Goal: Communication & Community: Answer question/provide support

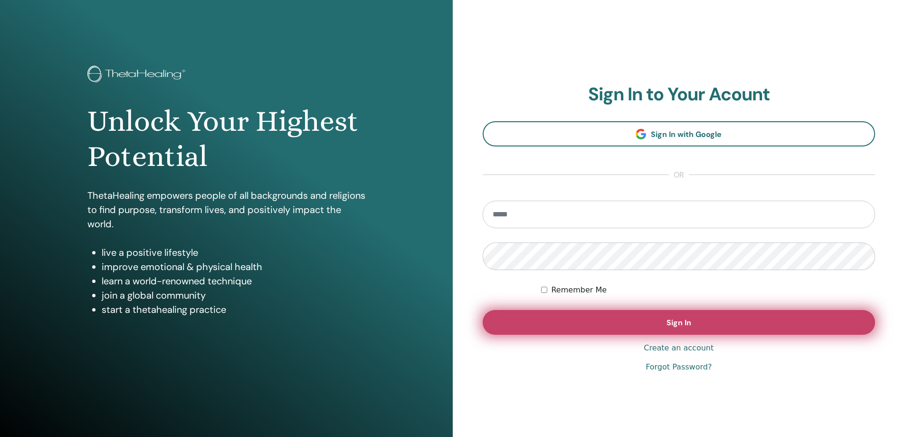
type input "**********"
click at [673, 324] on span "Sign In" at bounding box center [679, 322] width 25 height 10
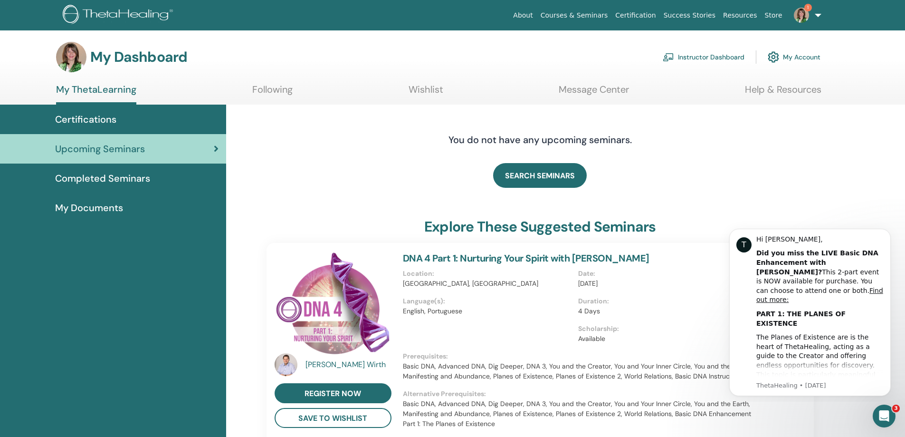
click at [731, 58] on link "Instructor Dashboard" at bounding box center [704, 57] width 82 height 21
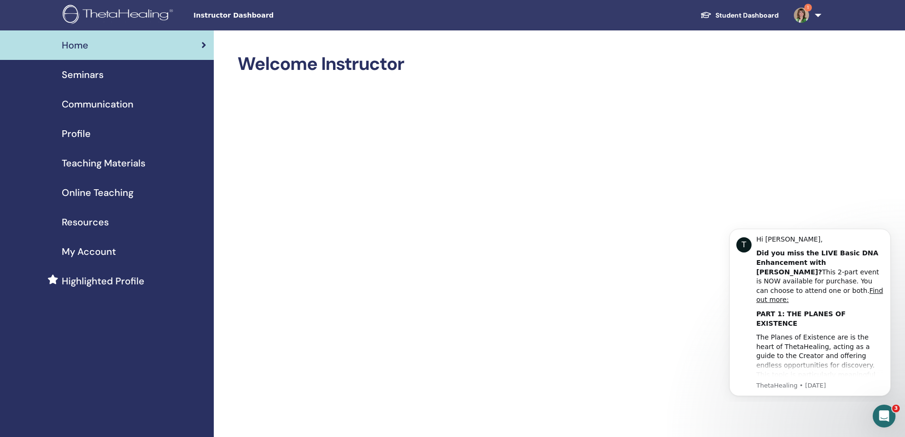
click at [95, 73] on span "Seminars" at bounding box center [83, 74] width 42 height 14
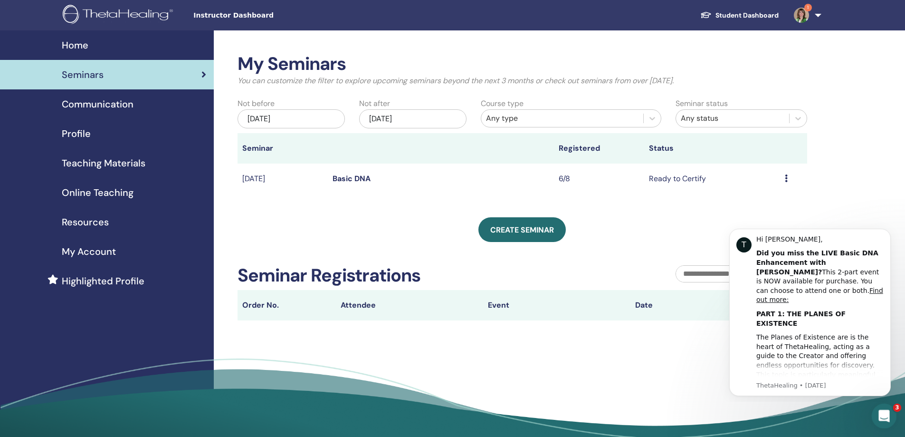
click at [886, 409] on icon "Open Intercom Messenger" at bounding box center [883, 415] width 16 height 16
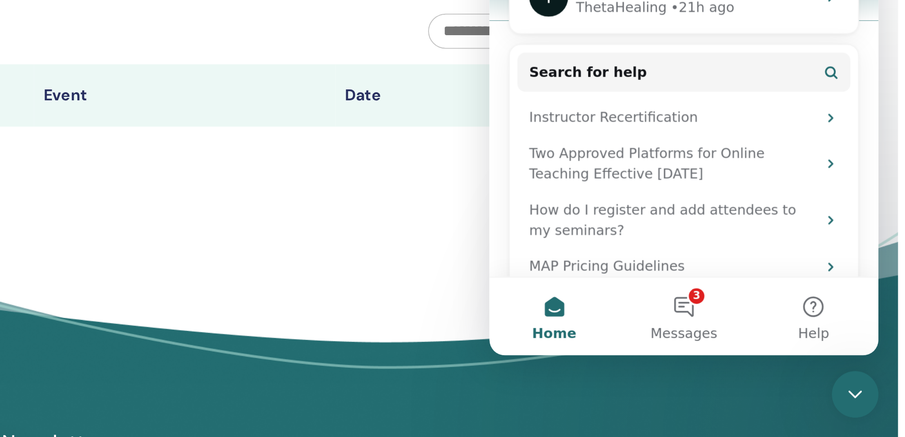
scroll to position [37, 0]
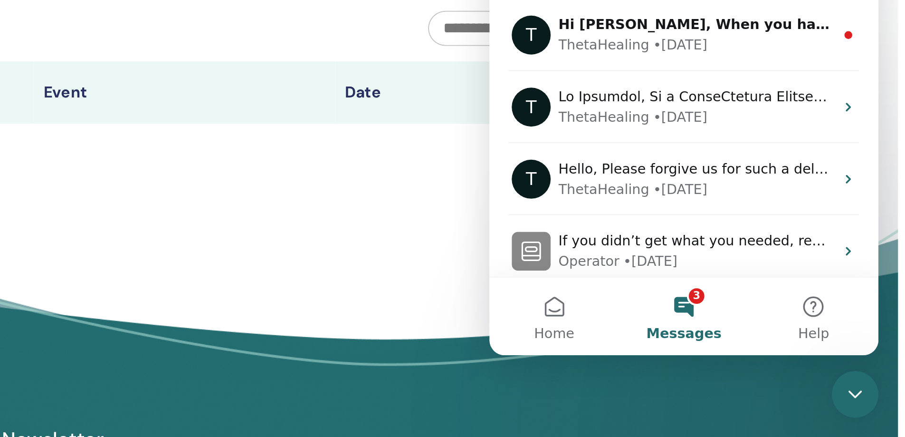
scroll to position [10, 0]
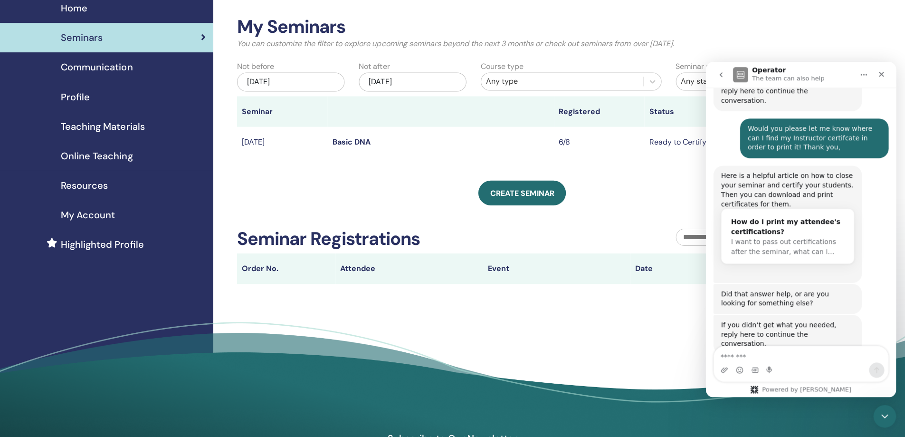
scroll to position [36, 0]
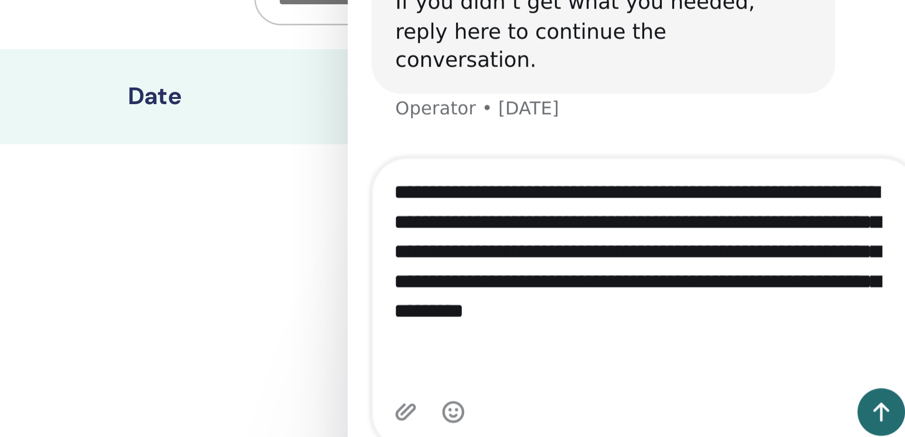
scroll to position [489, 0]
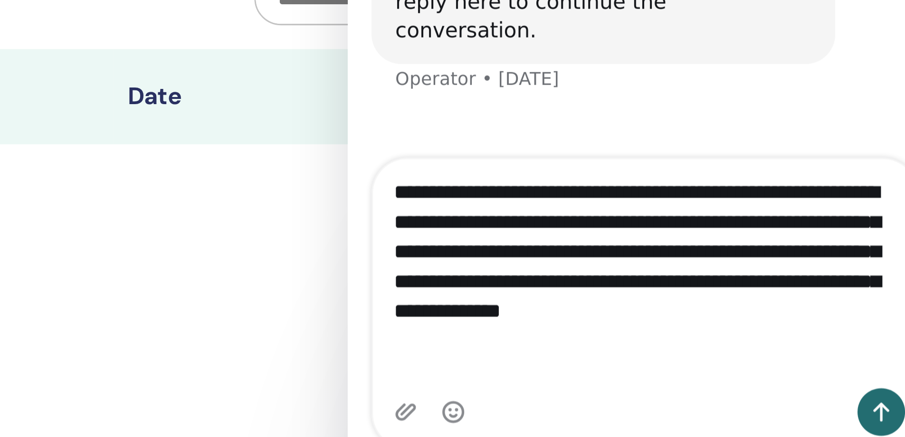
type textarea "**********"
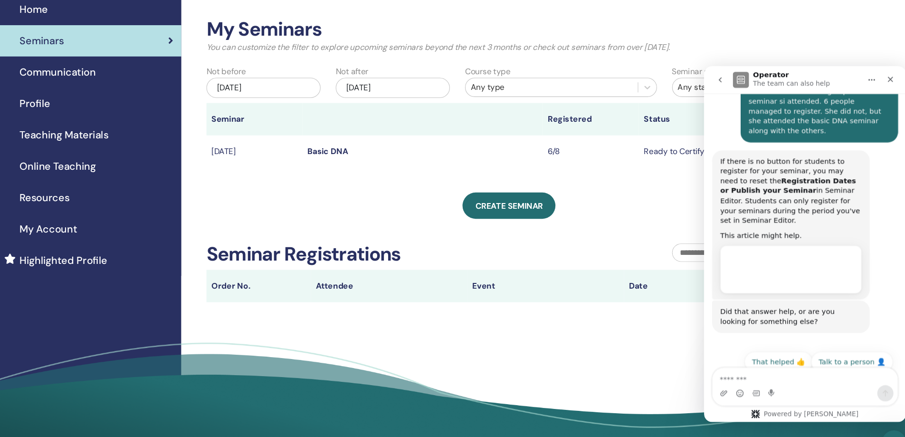
scroll to position [733, 0]
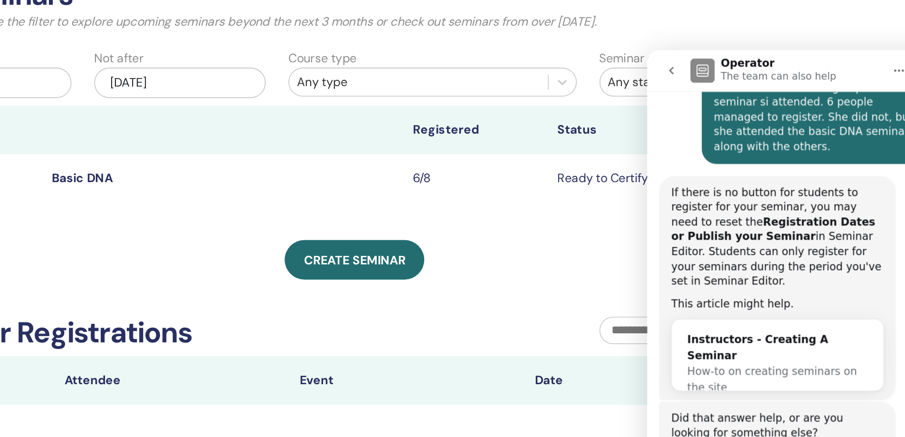
click at [803, 60] on icon "Home" at bounding box center [805, 63] width 8 height 8
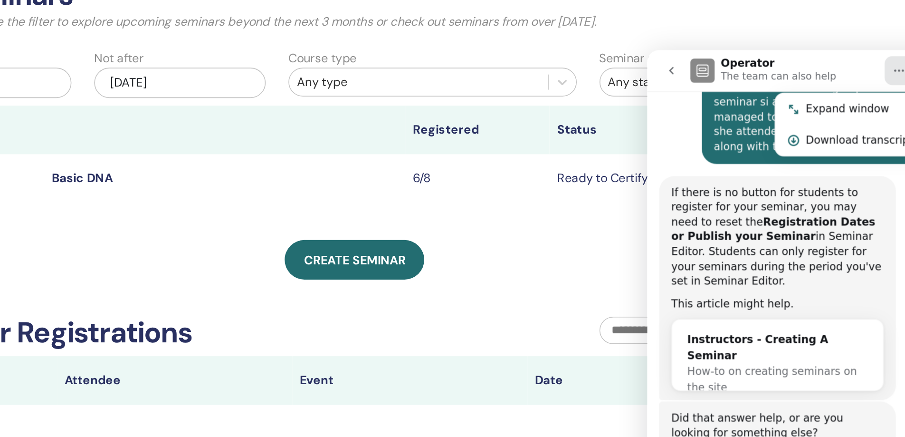
click at [759, 65] on div "Operator The team can also help" at bounding box center [734, 63] width 121 height 17
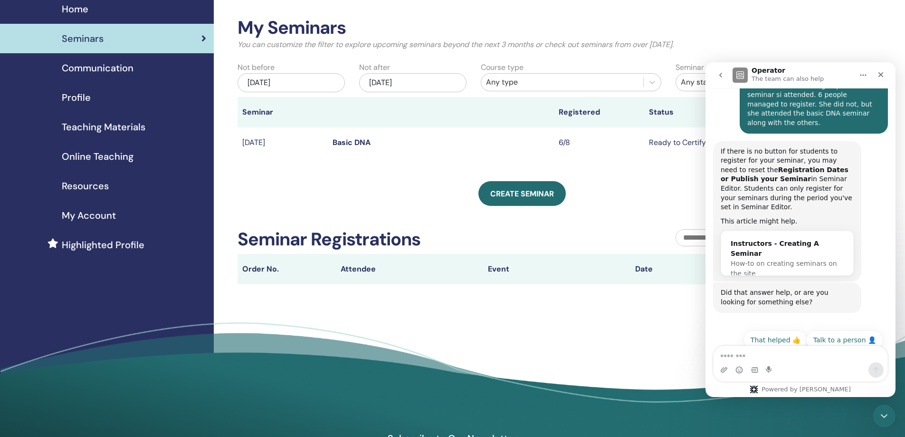
click at [362, 144] on link "Basic DNA" at bounding box center [352, 142] width 38 height 10
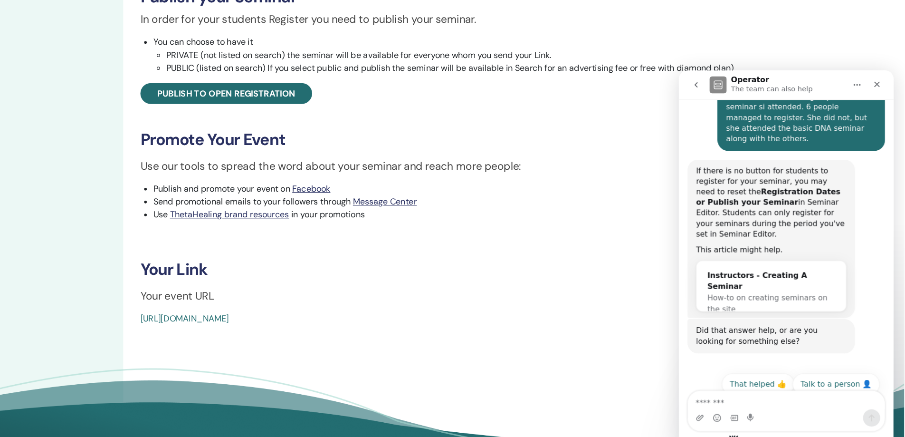
scroll to position [189, 0]
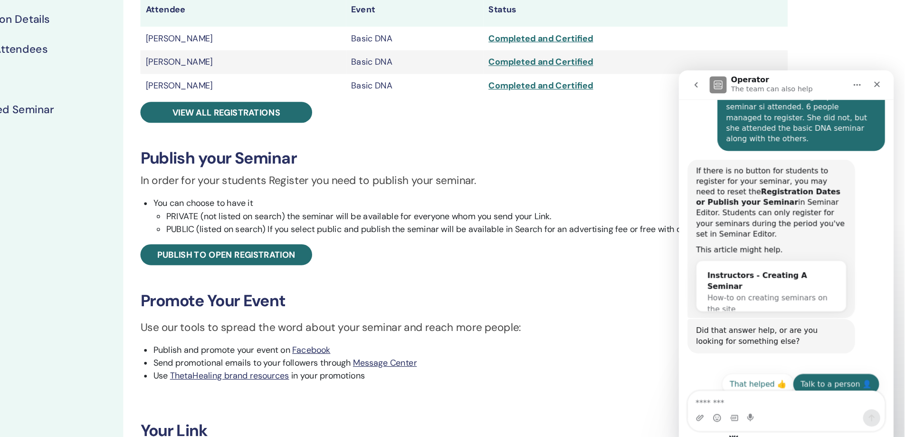
click at [811, 338] on button "Talk to a person 👤" at bounding box center [818, 347] width 77 height 19
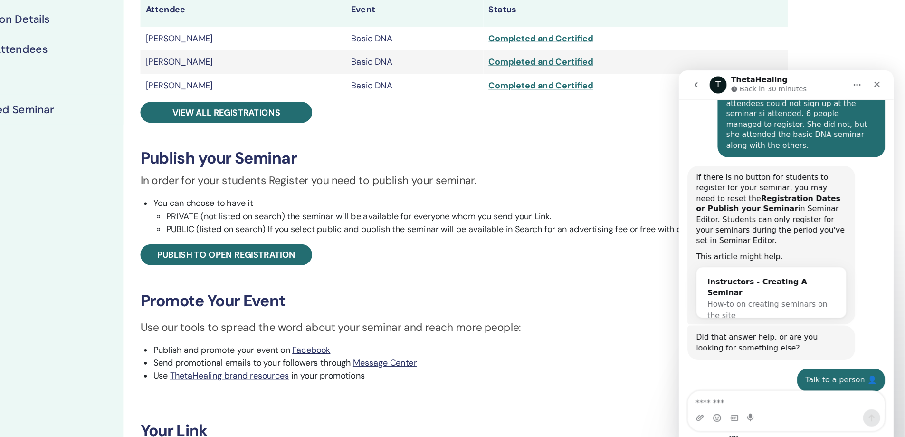
scroll to position [765, 0]
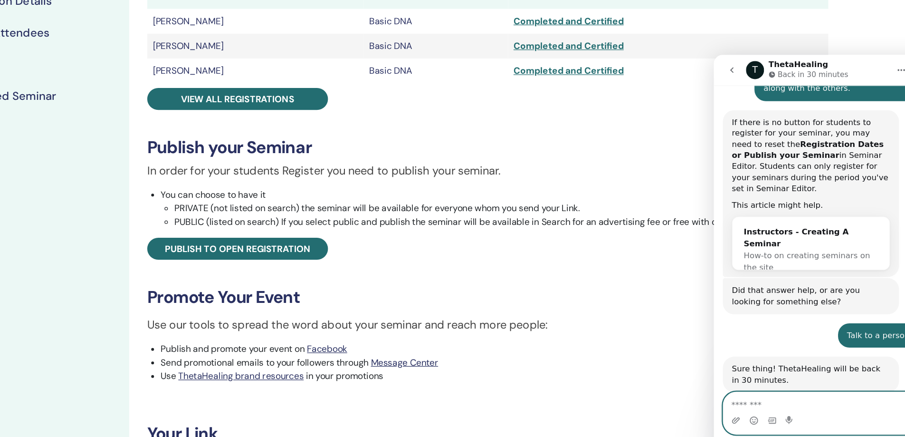
click at [738, 349] on textarea "Message…" at bounding box center [809, 346] width 174 height 16
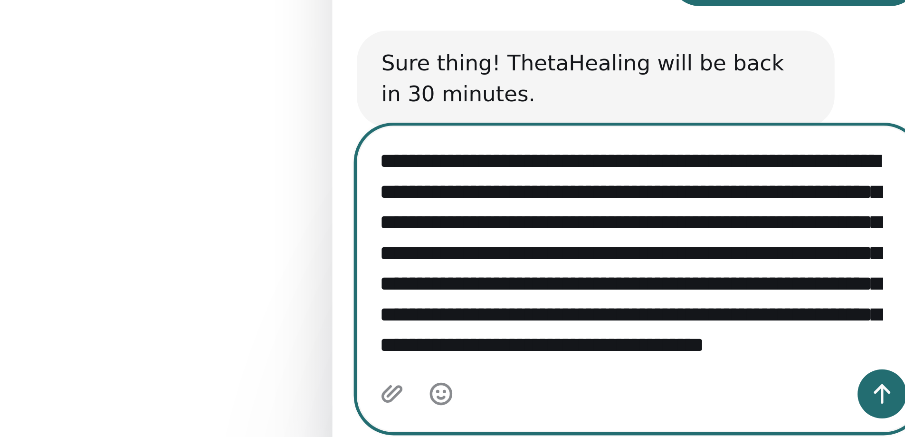
scroll to position [25, 0]
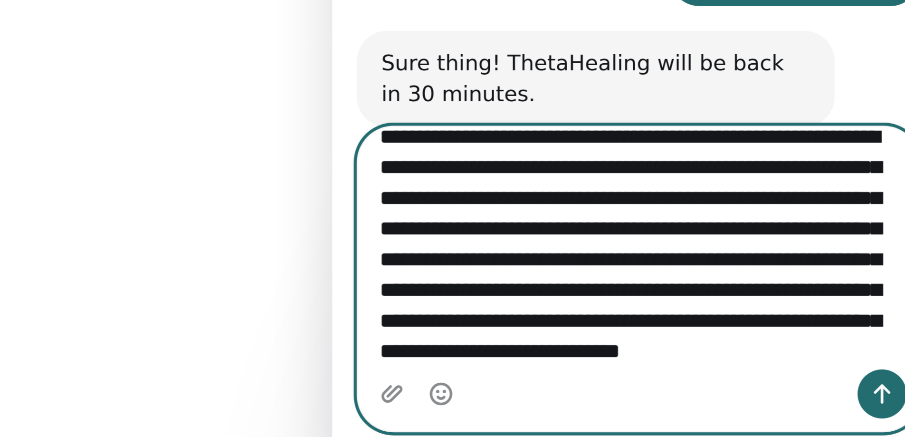
type textarea "**********"
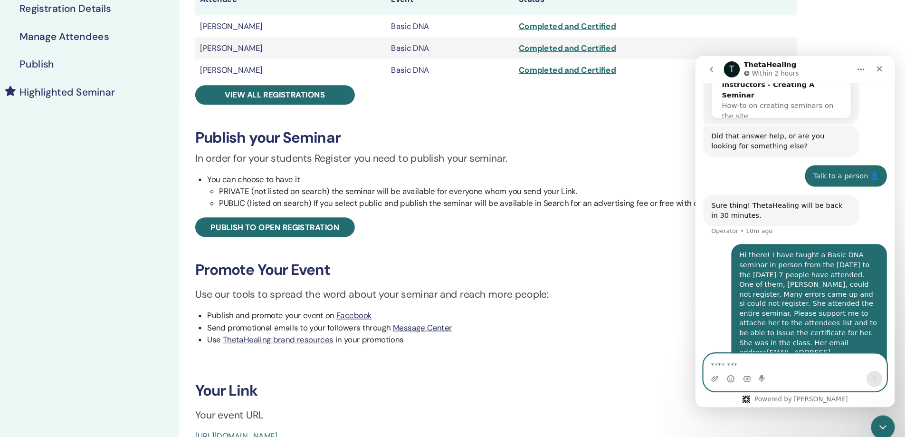
scroll to position [189, 0]
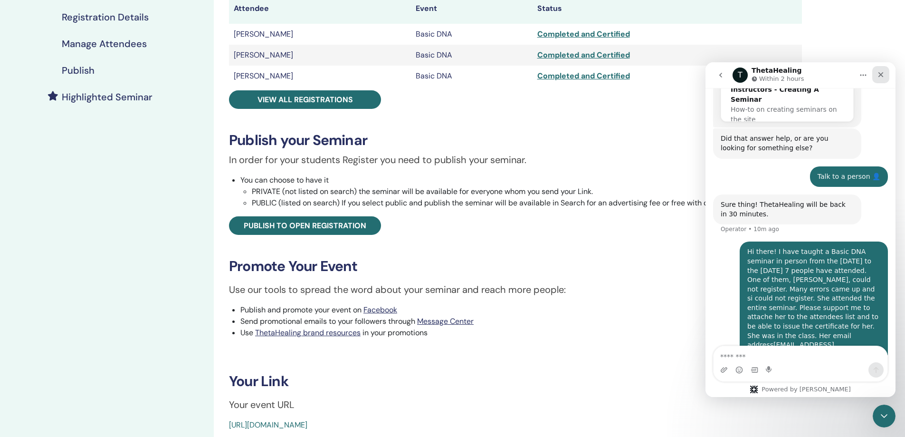
click at [881, 75] on icon "Close" at bounding box center [881, 74] width 5 height 5
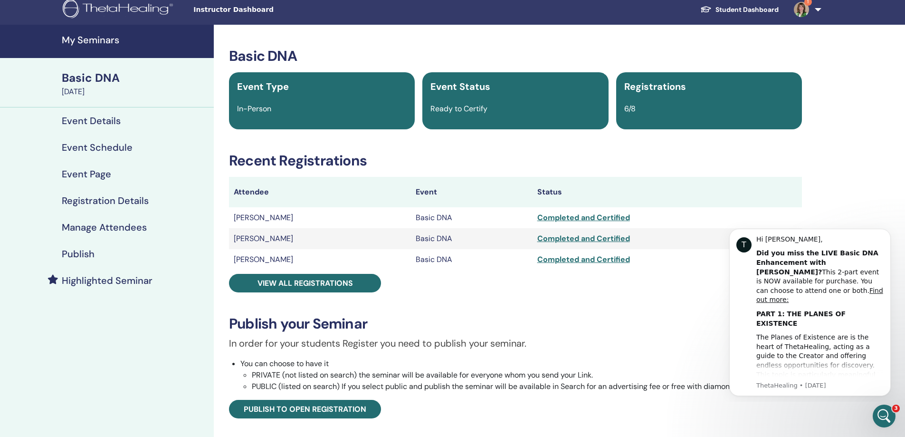
scroll to position [0, 0]
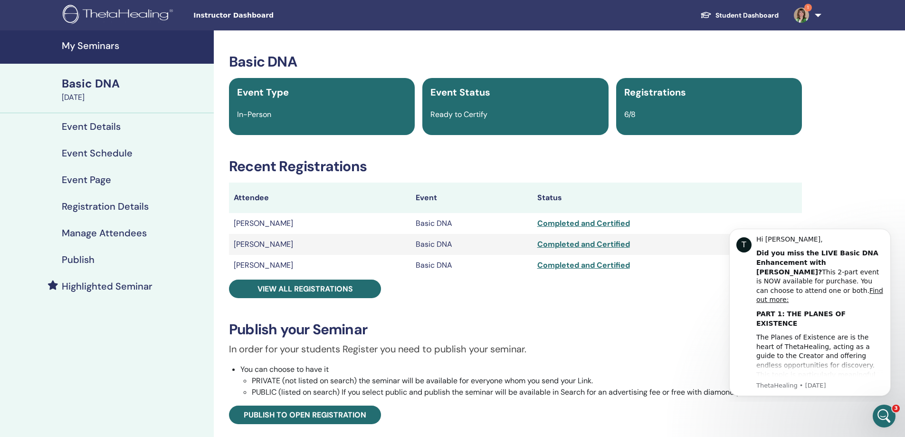
click at [817, 15] on link "1" at bounding box center [806, 15] width 39 height 30
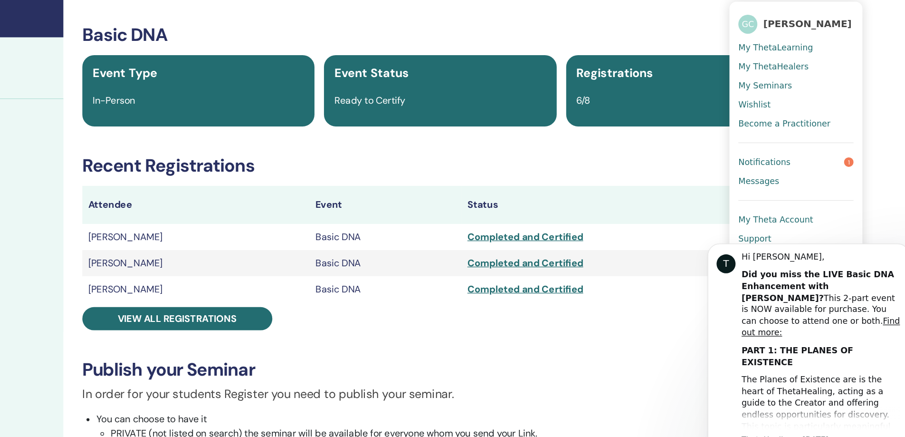
click at [742, 238] on body "T Hi [PERSON_NAME], Did you miss the LIVE Basic DNA Enhancement with [PERSON_NA…" at bounding box center [785, 323] width 183 height 174
click at [738, 236] on body "T Hi [PERSON_NAME], Did you miss the LIVE Basic DNA Enhancement with [PERSON_NA…" at bounding box center [785, 323] width 183 height 174
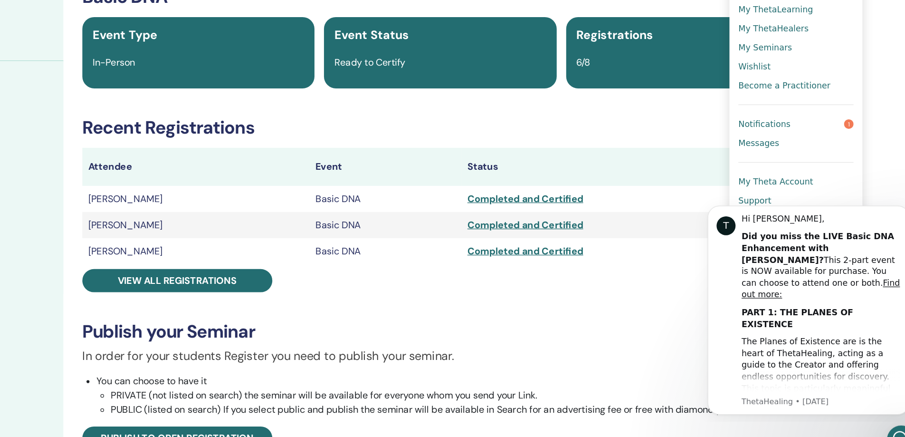
click at [737, 198] on body "T Hi [PERSON_NAME], Did you miss the LIVE Basic DNA Enhancement with [PERSON_NA…" at bounding box center [785, 285] width 183 height 174
click at [768, 175] on span "Messages" at bounding box center [770, 178] width 33 height 9
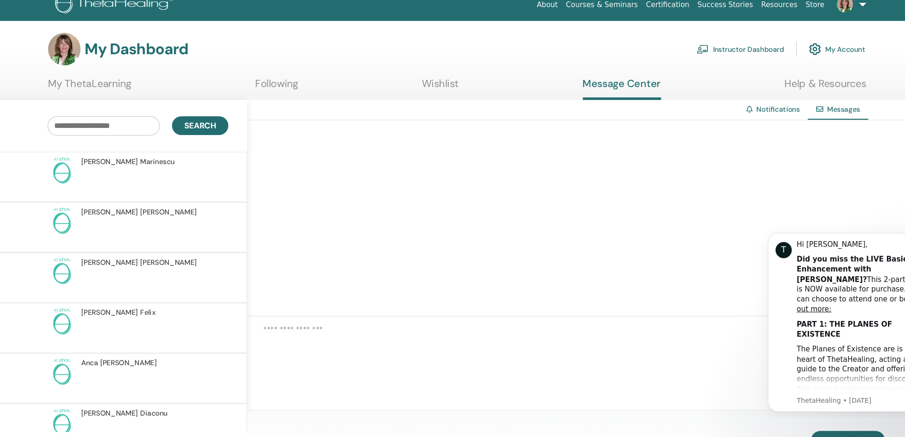
click at [124, 108] on div "Search" at bounding box center [121, 129] width 257 height 48
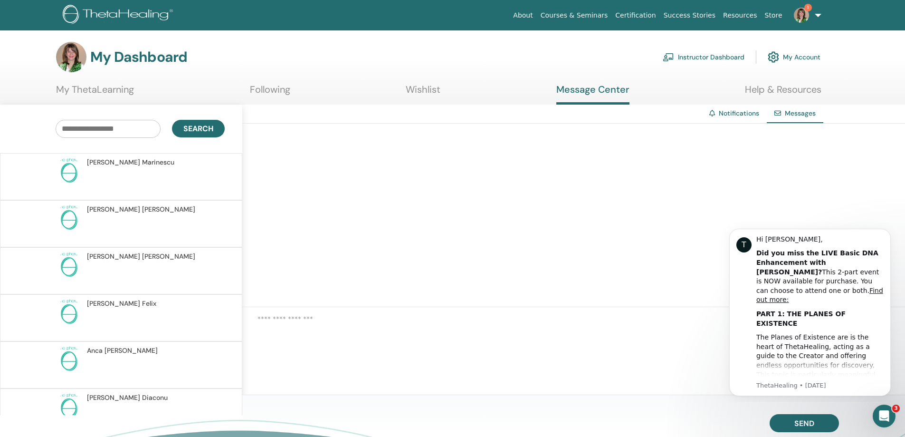
click at [290, 336] on textarea at bounding box center [582, 329] width 648 height 30
click at [293, 325] on textarea at bounding box center [582, 329] width 648 height 30
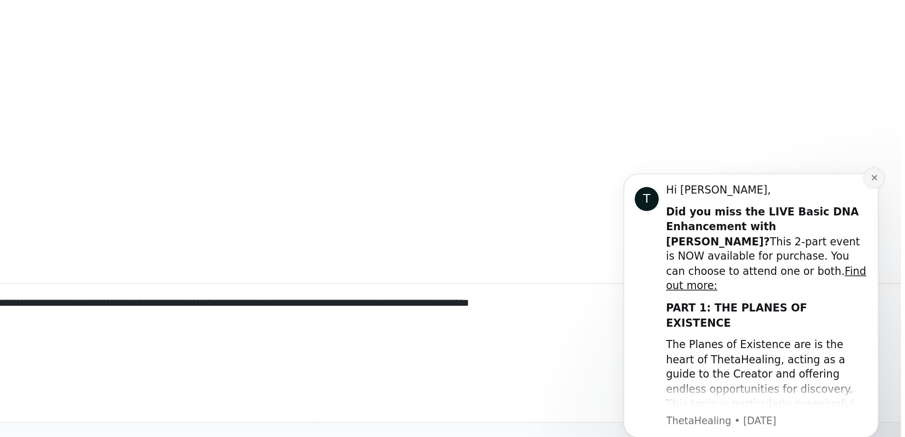
click at [772, 172] on icon "Dismiss notification" at bounding box center [774, 170] width 5 height 5
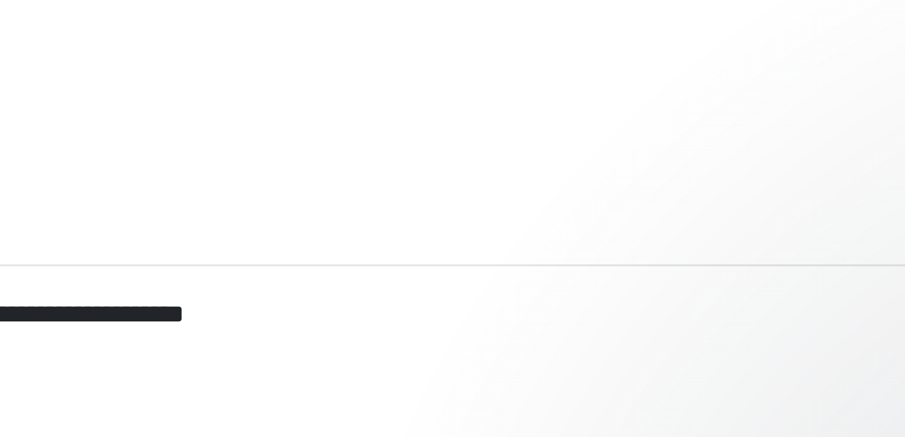
click at [749, 310] on textarea "**********" at bounding box center [582, 320] width 648 height 30
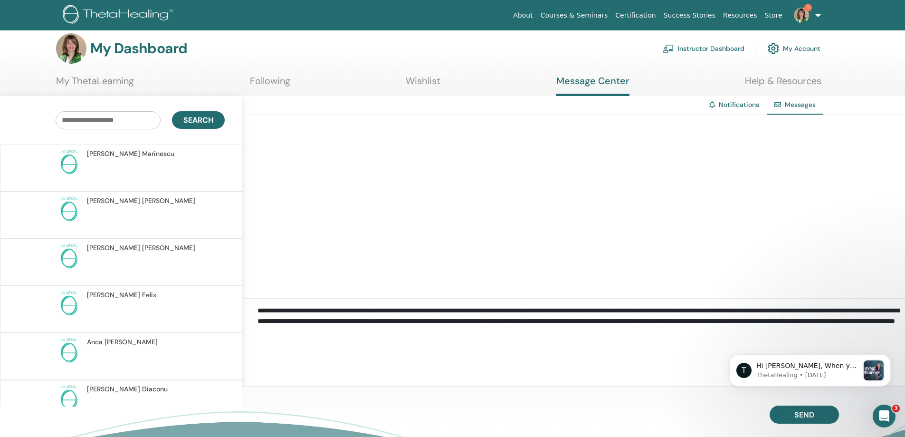
scroll to position [11, 0]
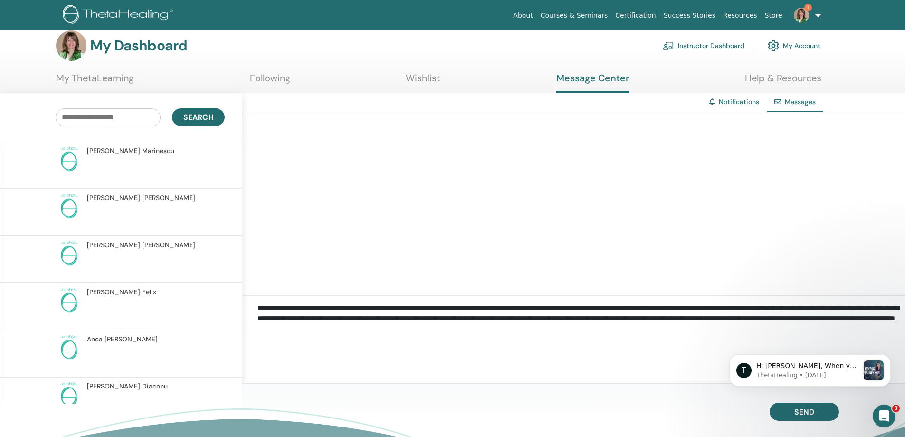
click at [303, 316] on textarea "**********" at bounding box center [582, 317] width 648 height 30
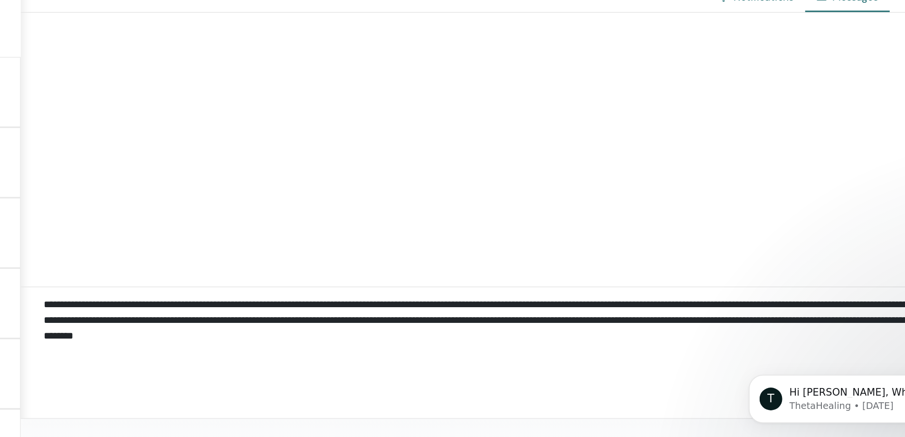
click at [758, 327] on textarea "**********" at bounding box center [582, 317] width 648 height 30
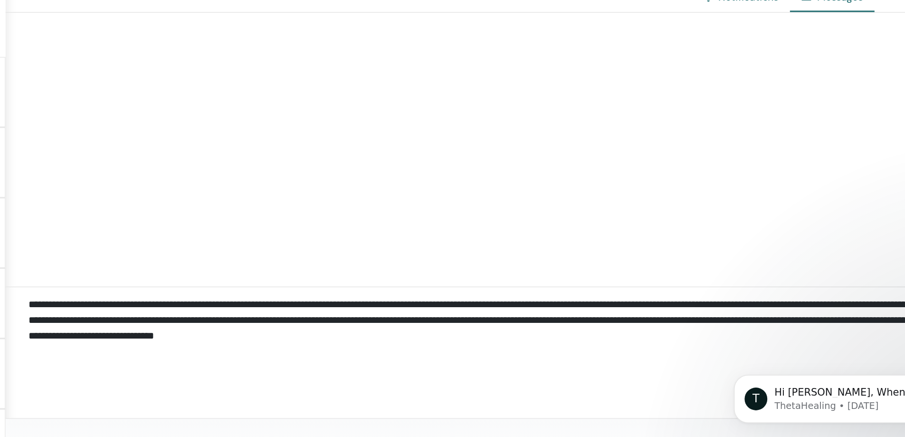
type textarea "**********"
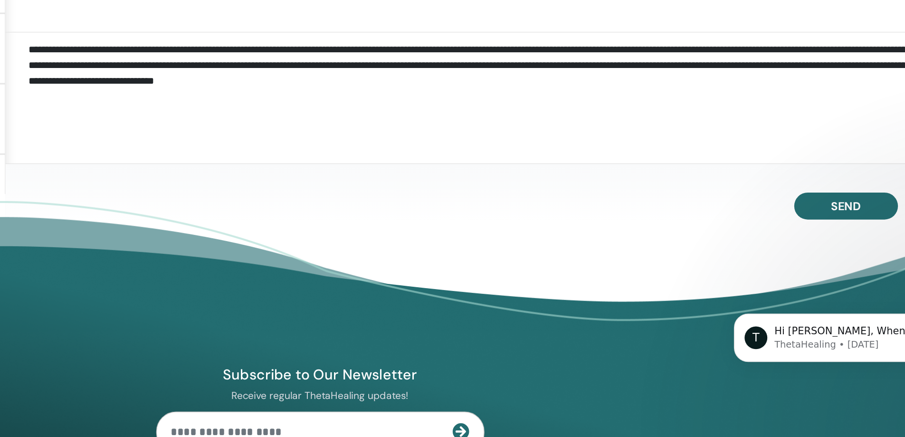
scroll to position [140, 0]
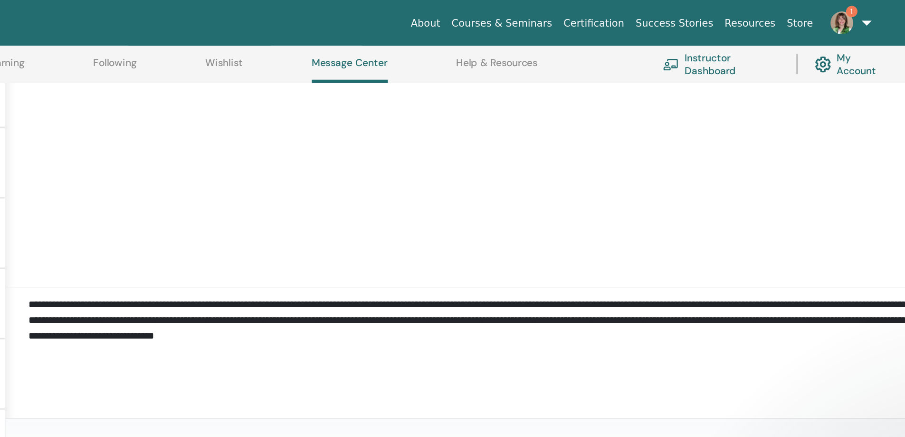
drag, startPoint x: 256, startPoint y: 204, endPoint x: 459, endPoint y: 216, distance: 202.8
click at [450, 215] on div "**********" at bounding box center [573, 214] width 663 height 44
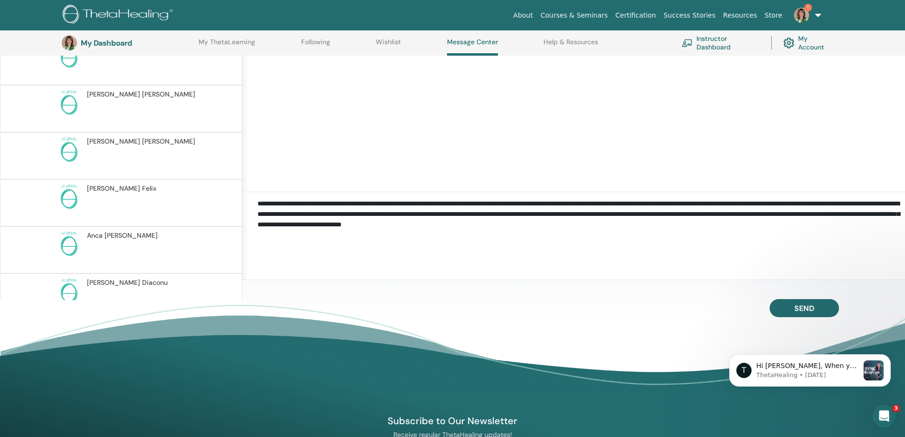
click at [801, 309] on div "T Hi Grigoras, When you harness the power of your thoughts, you can realign wit…" at bounding box center [810, 327] width 175 height 119
click at [781, 304] on div "T Hi Grigoras, When you harness the power of your thoughts, you can realign wit…" at bounding box center [810, 327] width 175 height 119
click at [785, 306] on button "Send" at bounding box center [804, 308] width 69 height 18
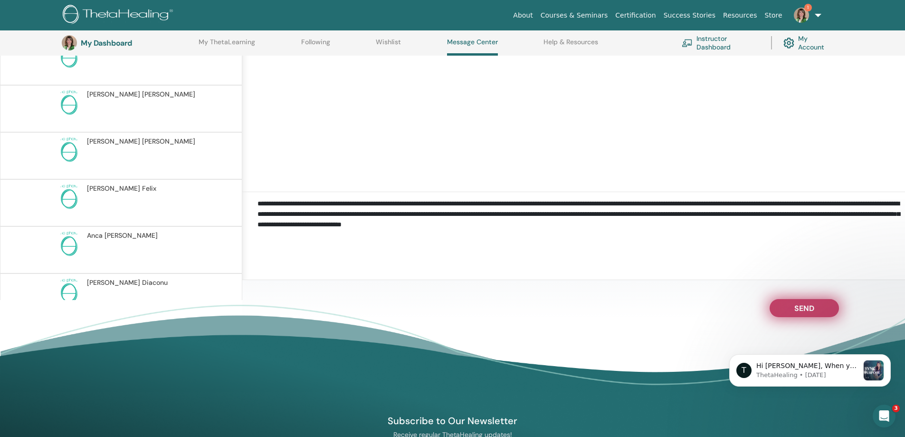
click at [814, 310] on span "Send" at bounding box center [805, 306] width 20 height 7
